Goal: Information Seeking & Learning: Learn about a topic

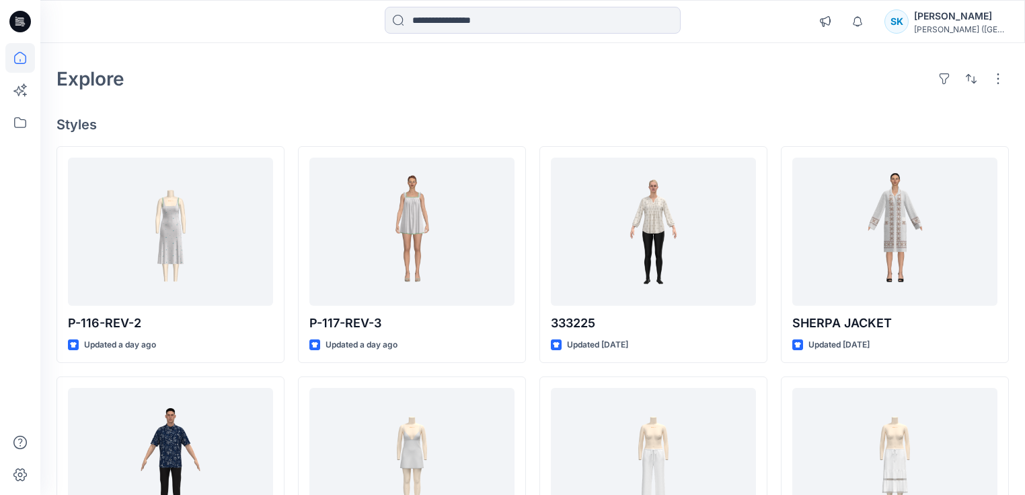
scroll to position [108, 0]
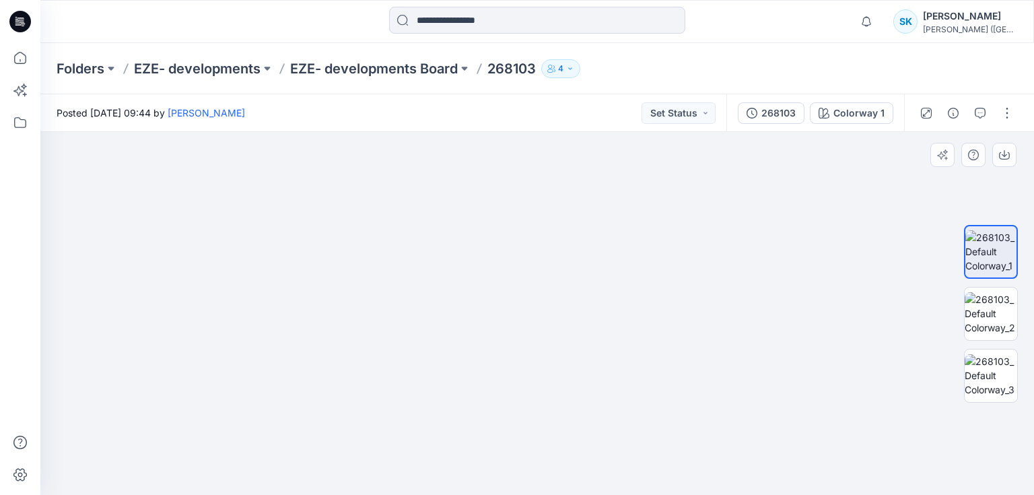
drag, startPoint x: 593, startPoint y: 212, endPoint x: 572, endPoint y: 446, distance: 235.1
drag, startPoint x: 572, startPoint y: 446, endPoint x: 572, endPoint y: 480, distance: 33.6
drag, startPoint x: 539, startPoint y: 281, endPoint x: 530, endPoint y: 314, distance: 34.1
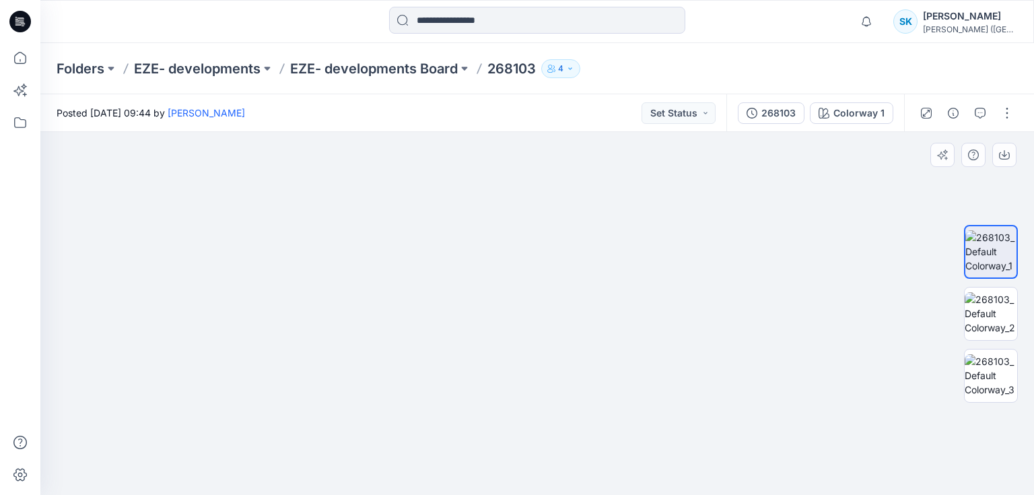
click at [513, 485] on img at bounding box center [511, 82] width 1883 height 825
drag, startPoint x: 525, startPoint y: 400, endPoint x: 513, endPoint y: 373, distance: 29.2
click at [509, 494] on html "Notifications Mark all as read View all notifications SK Shiv Kumar Anish (Indi…" at bounding box center [517, 247] width 1034 height 495
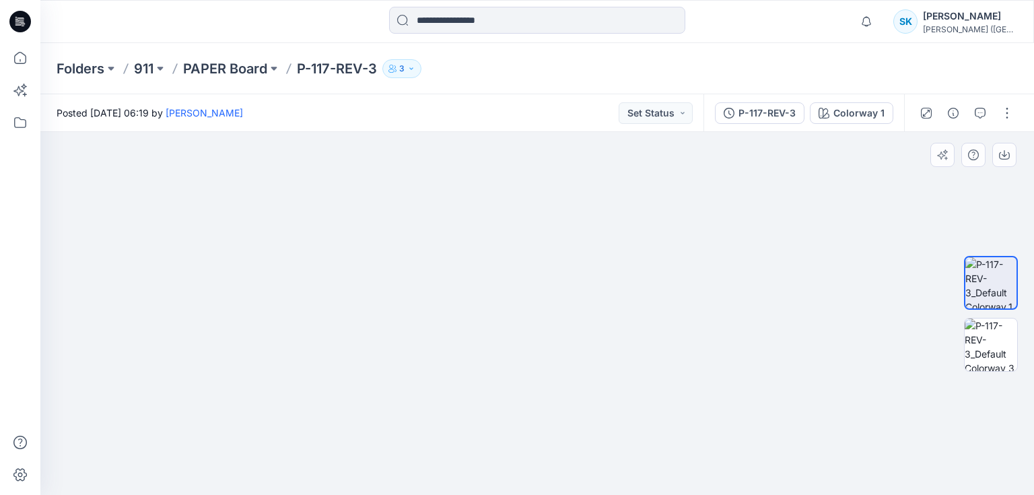
drag, startPoint x: 539, startPoint y: 240, endPoint x: 577, endPoint y: 493, distance: 255.8
click at [577, 494] on html "Notifications Mark all as read View all notifications SK Shiv Kumar Anish (Indi…" at bounding box center [517, 247] width 1034 height 495
drag, startPoint x: 595, startPoint y: 266, endPoint x: 560, endPoint y: 291, distance: 42.9
click at [560, 291] on img at bounding box center [539, 217] width 1313 height 553
drag, startPoint x: 551, startPoint y: 285, endPoint x: 523, endPoint y: 283, distance: 27.7
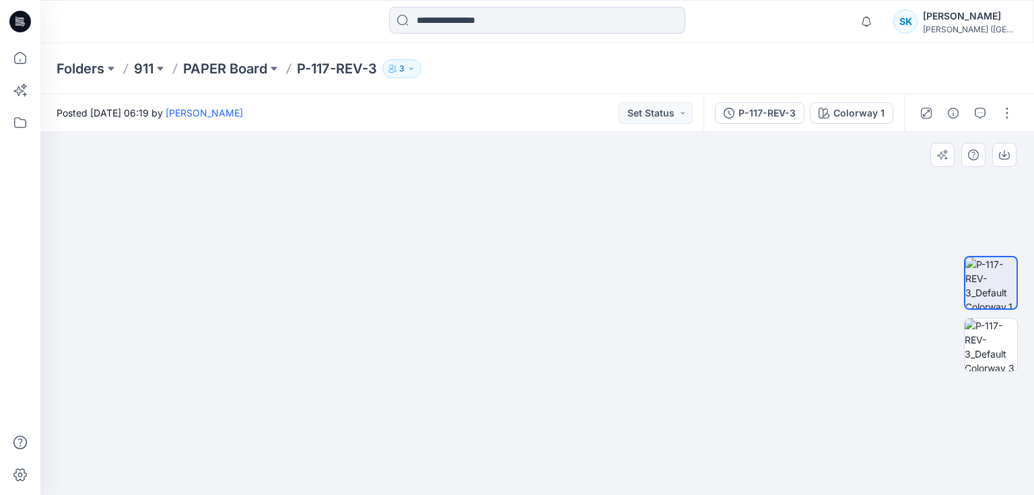
click at [523, 283] on img at bounding box center [527, 122] width 2264 height 744
click at [988, 336] on img at bounding box center [990, 344] width 52 height 52
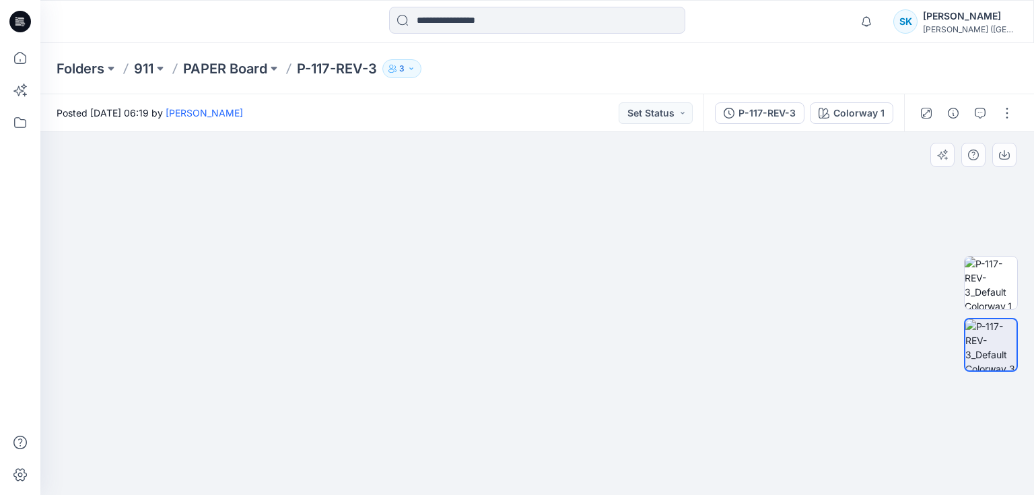
drag, startPoint x: 528, startPoint y: 323, endPoint x: 525, endPoint y: 368, distance: 45.2
click at [525, 368] on img at bounding box center [526, 154] width 1313 height 682
drag, startPoint x: 545, startPoint y: 300, endPoint x: 530, endPoint y: 372, distance: 73.6
click at [530, 372] on img at bounding box center [508, 212] width 1313 height 565
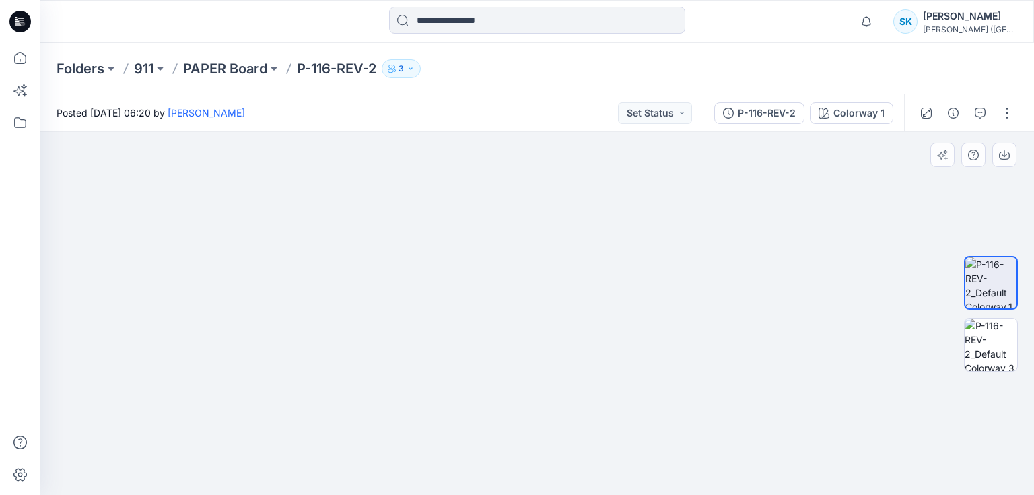
drag, startPoint x: 541, startPoint y: 197, endPoint x: 544, endPoint y: 441, distance: 243.6
click at [544, 441] on img at bounding box center [539, 244] width 1123 height 499
click at [996, 336] on img at bounding box center [990, 344] width 52 height 52
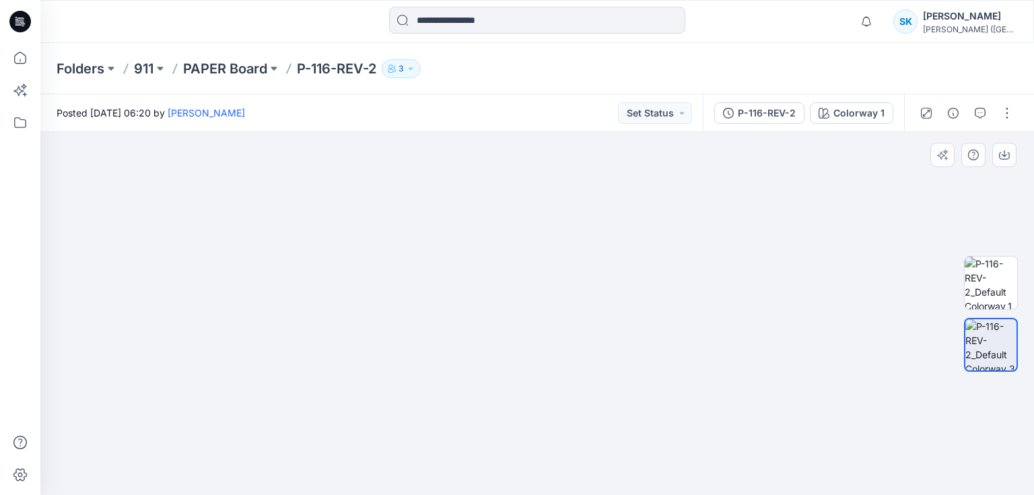
drag, startPoint x: 540, startPoint y: 201, endPoint x: 544, endPoint y: 362, distance: 161.5
click at [544, 362] on img at bounding box center [540, 156] width 1313 height 676
drag, startPoint x: 540, startPoint y: 233, endPoint x: 538, endPoint y: 406, distance: 172.9
click at [538, 406] on img at bounding box center [545, 93] width 1883 height 802
click at [989, 278] on img at bounding box center [990, 282] width 52 height 52
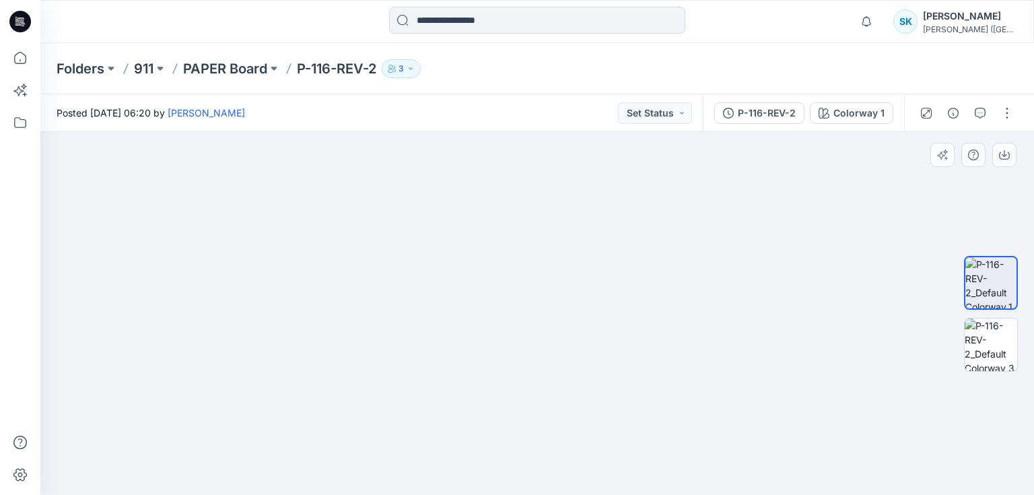
drag, startPoint x: 544, startPoint y: 183, endPoint x: 514, endPoint y: 156, distance: 40.0
click at [514, 156] on img at bounding box center [563, 128] width 1503 height 731
drag, startPoint x: 533, startPoint y: 161, endPoint x: 541, endPoint y: 413, distance: 251.8
click at [541, 413] on img at bounding box center [544, 140] width 1503 height 709
drag, startPoint x: 548, startPoint y: 246, endPoint x: 538, endPoint y: 339, distance: 94.0
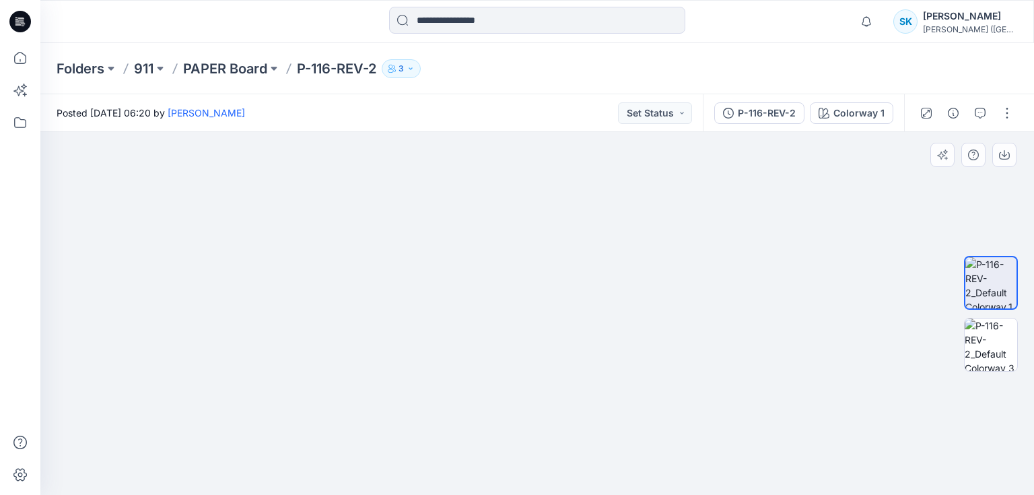
click at [538, 339] on img at bounding box center [541, 129] width 1883 height 730
drag, startPoint x: 551, startPoint y: 352, endPoint x: 494, endPoint y: 268, distance: 101.2
click at [494, 268] on img at bounding box center [518, 109] width 1883 height 772
drag, startPoint x: 460, startPoint y: 268, endPoint x: 618, endPoint y: 421, distance: 219.8
click at [618, 421] on img at bounding box center [583, 33] width 2691 height 923
